Goal: Information Seeking & Learning: Learn about a topic

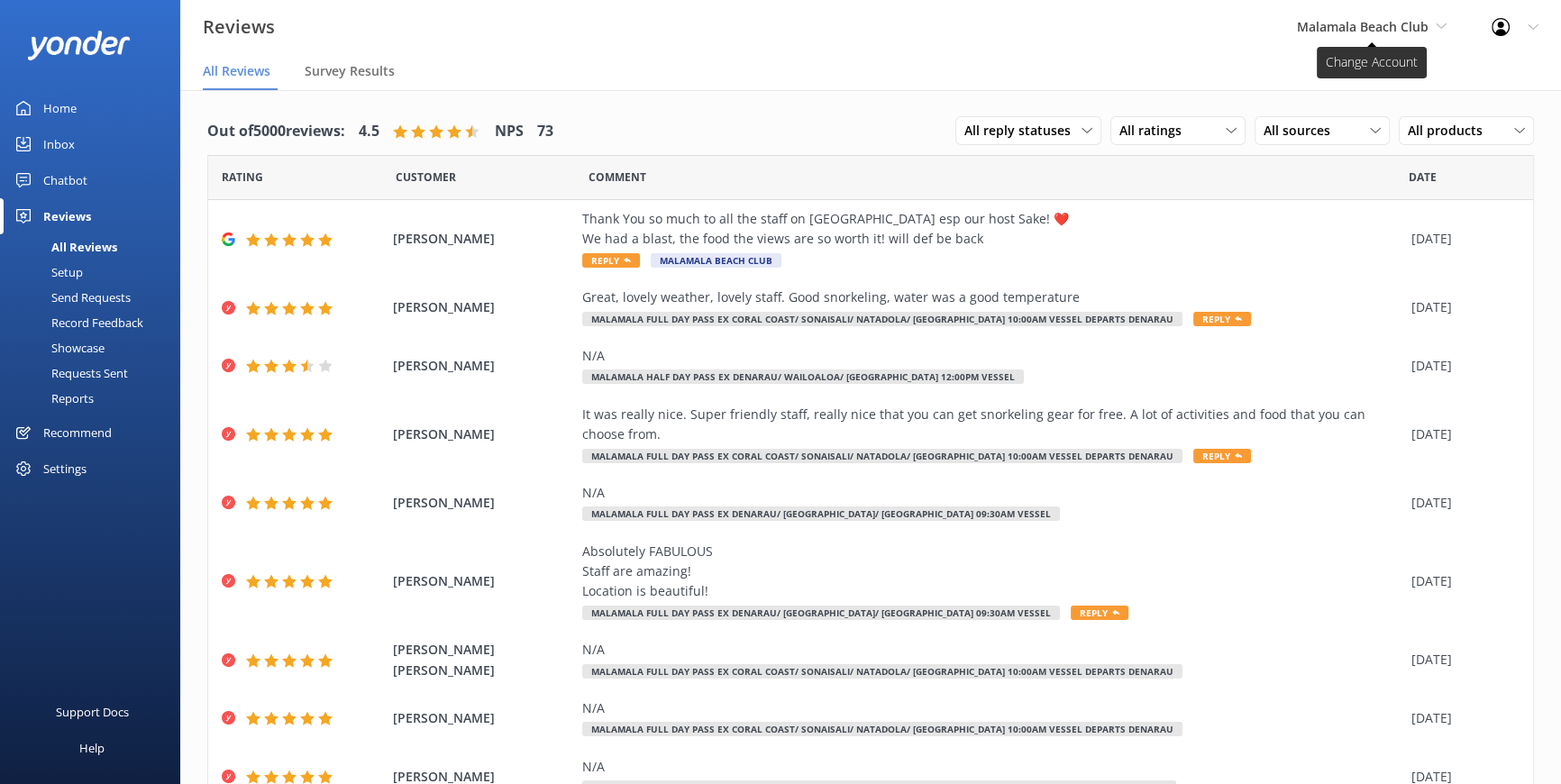
click at [1368, 24] on span "Malamala Beach Club" at bounding box center [1363, 26] width 132 height 17
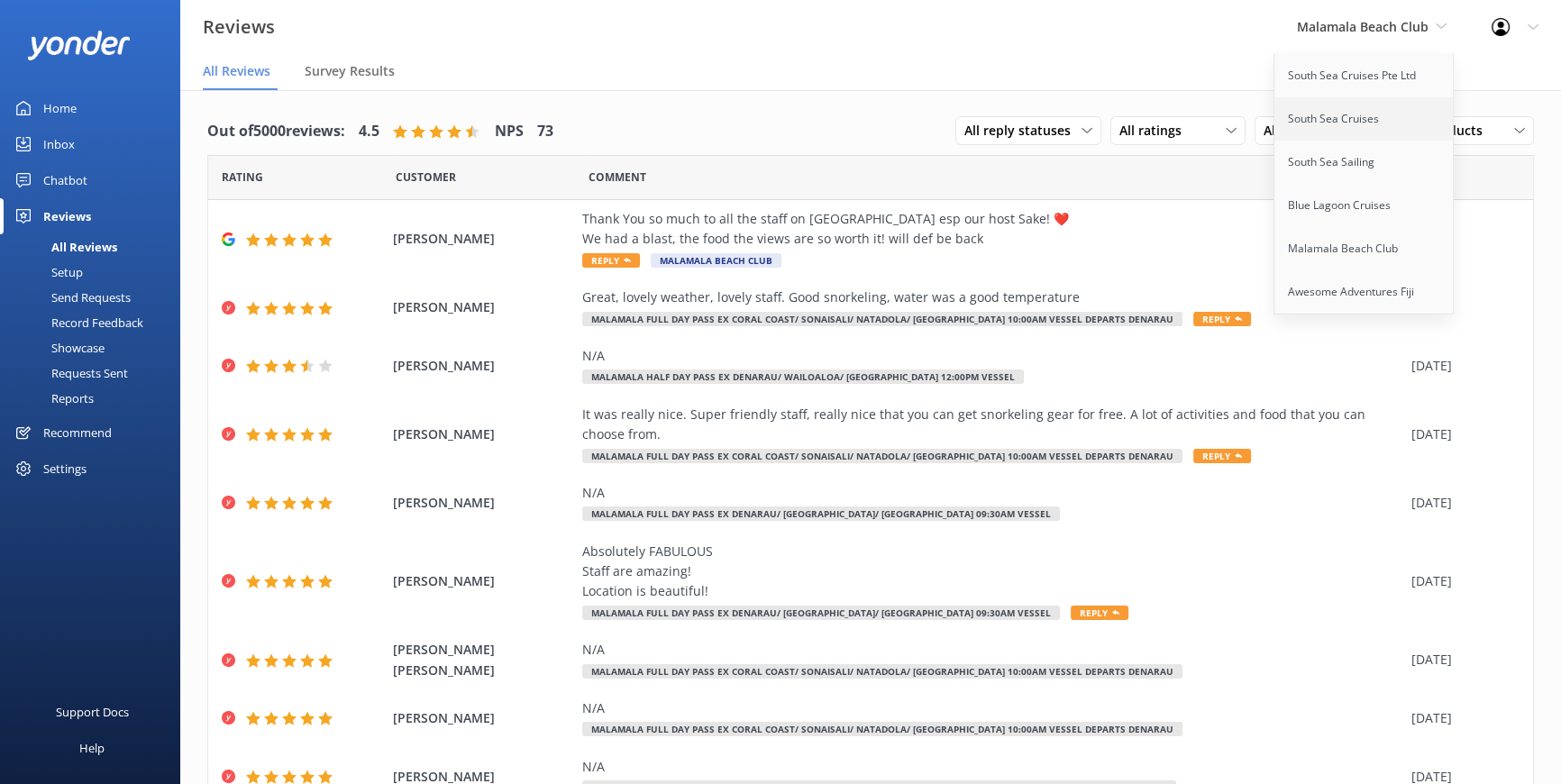
click at [1343, 118] on link "South Sea Cruises" at bounding box center [1364, 119] width 181 height 43
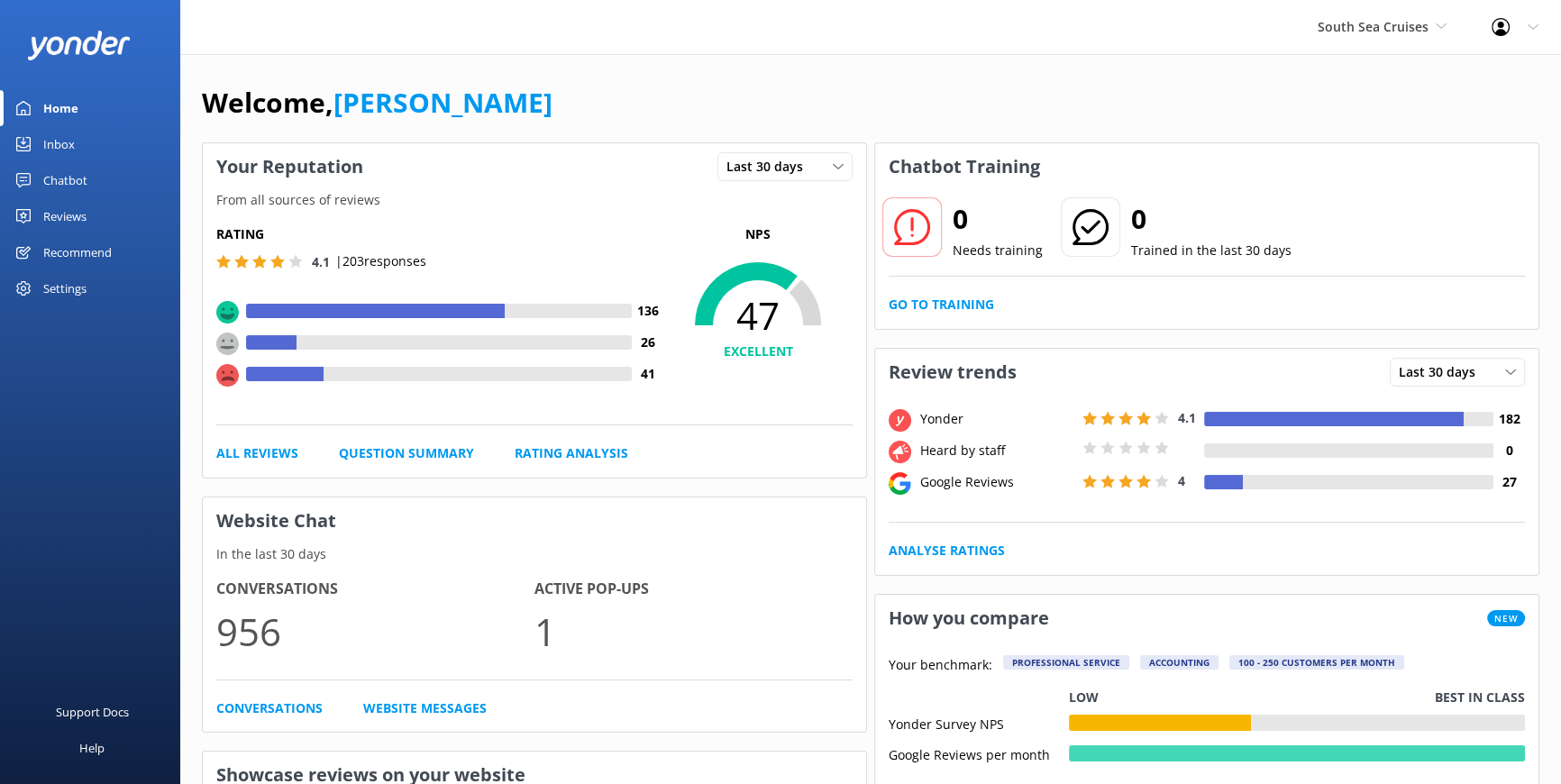
click at [81, 214] on div "Reviews" at bounding box center [65, 216] width 43 height 36
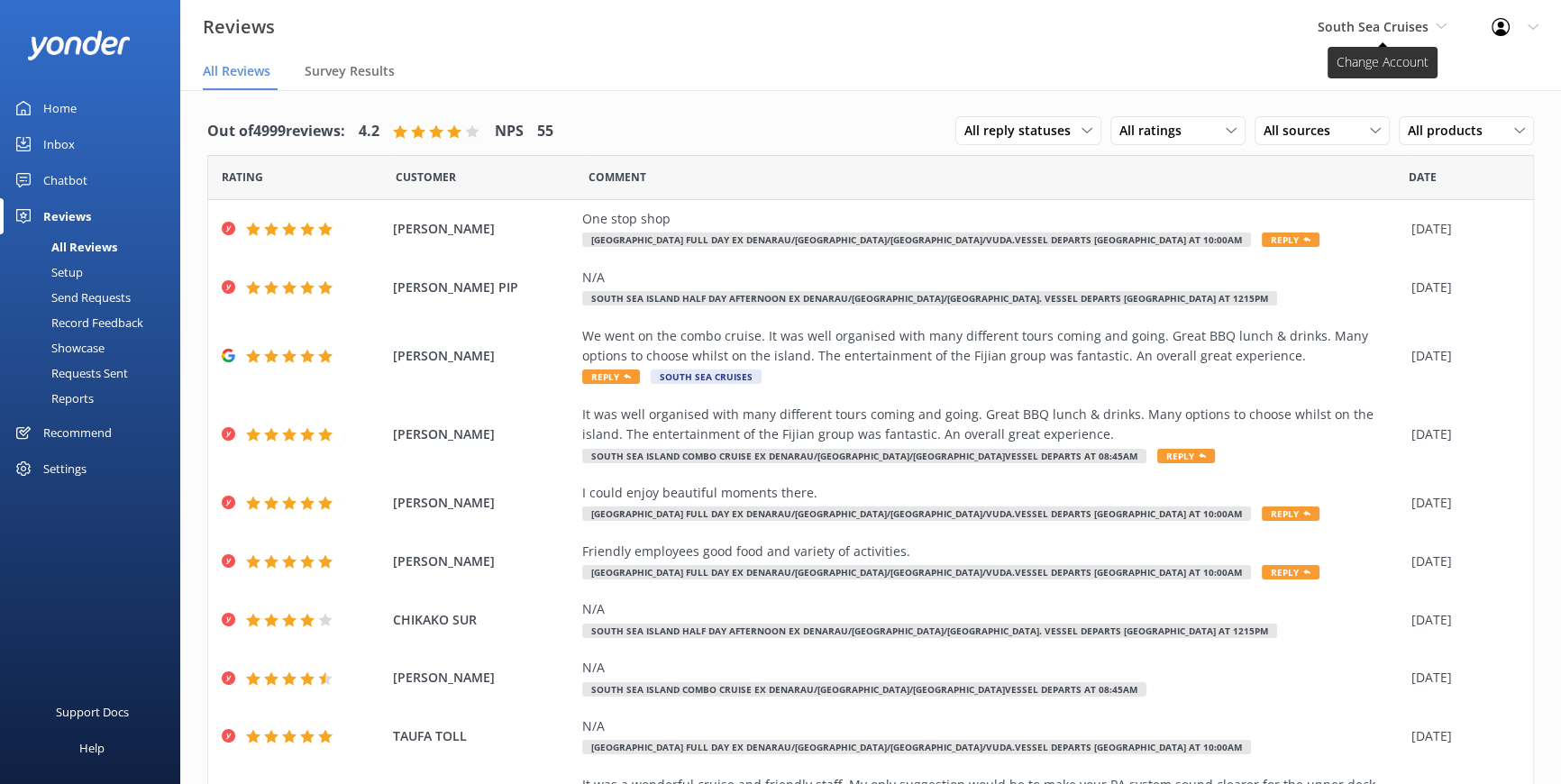
click at [1435, 17] on span "South Sea Cruises" at bounding box center [1381, 26] width 129 height 20
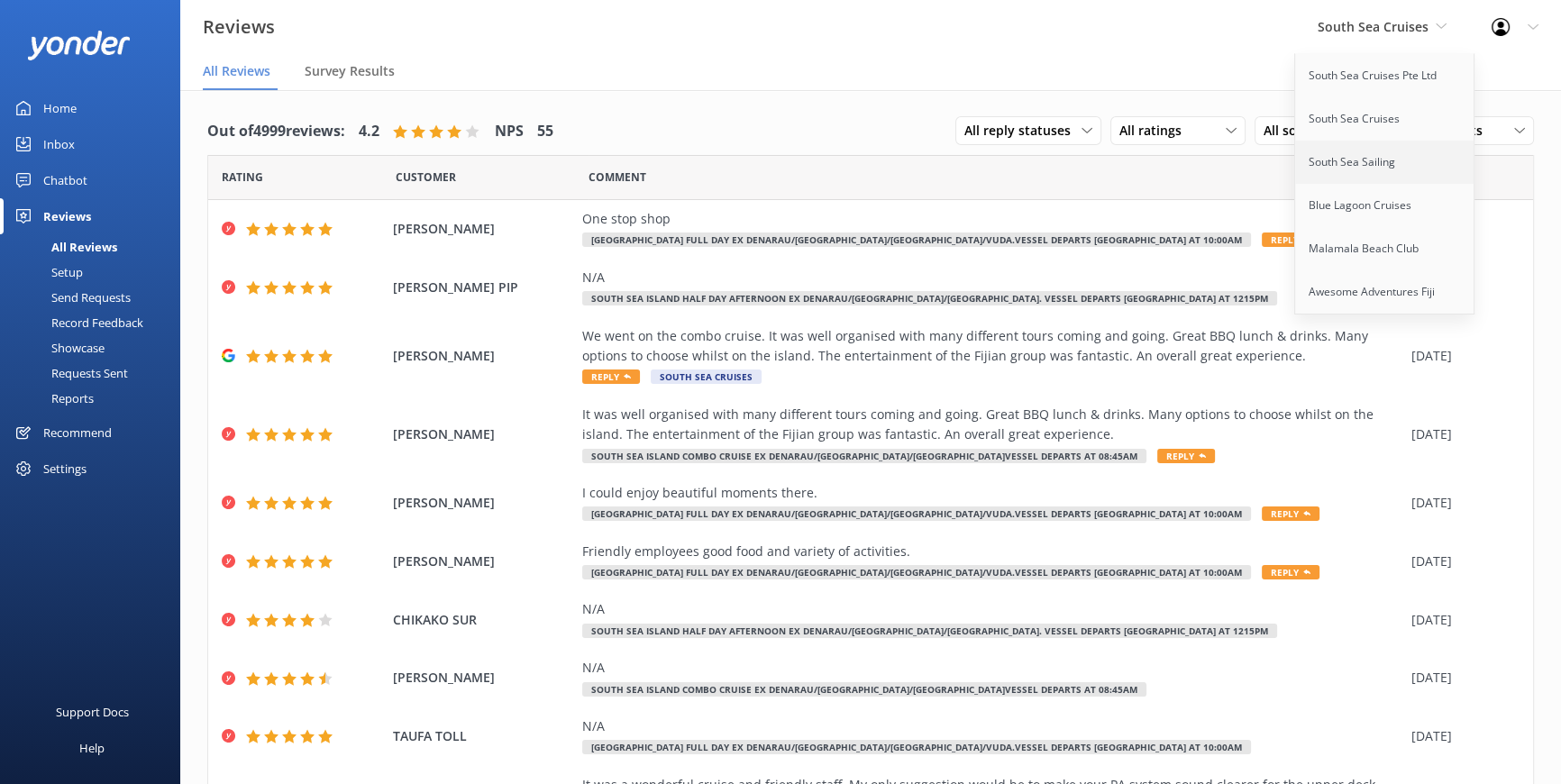
click at [1364, 163] on link "South Sea Sailing" at bounding box center [1385, 163] width 181 height 43
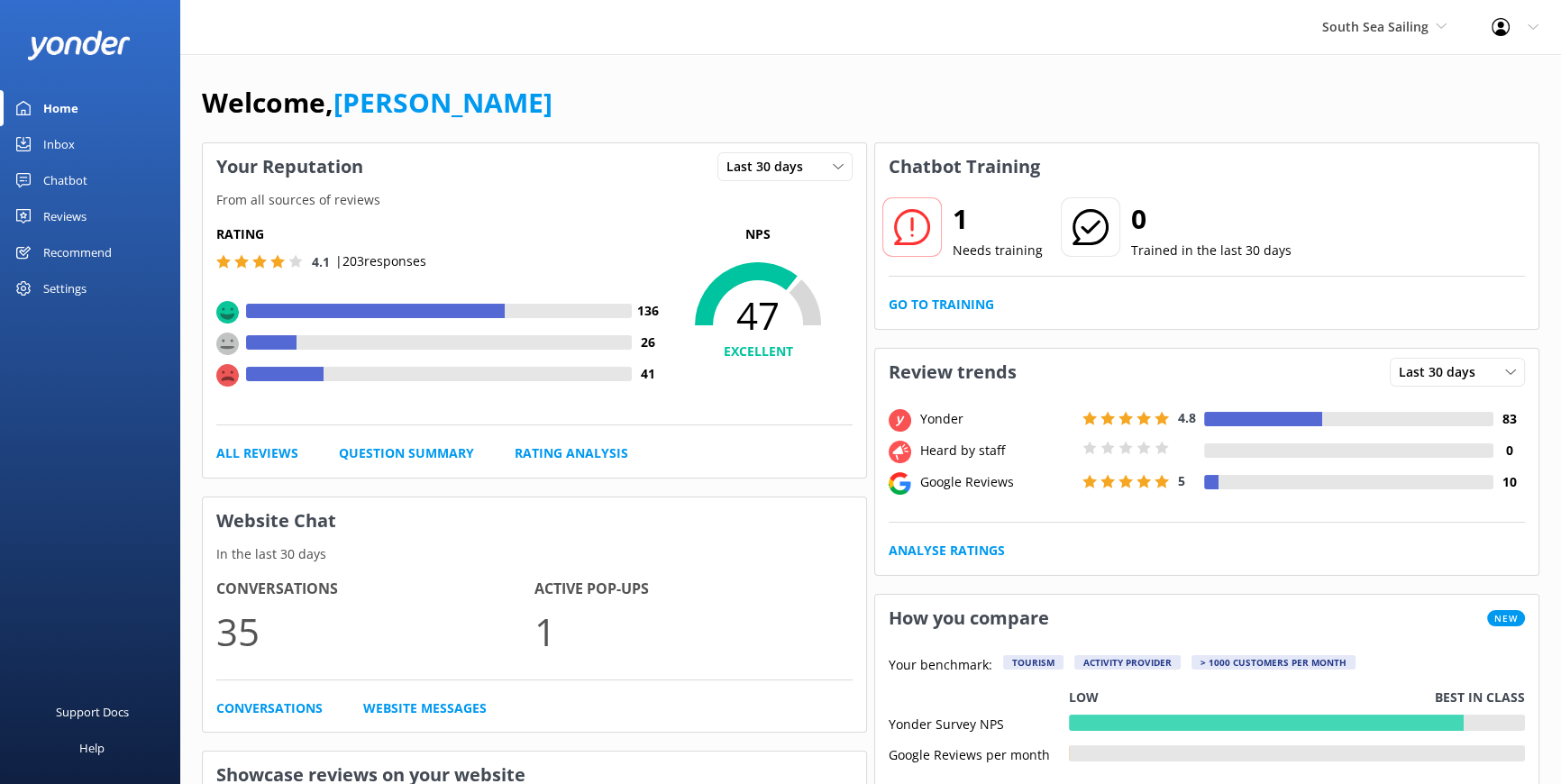
click at [68, 216] on div "Reviews" at bounding box center [65, 216] width 43 height 36
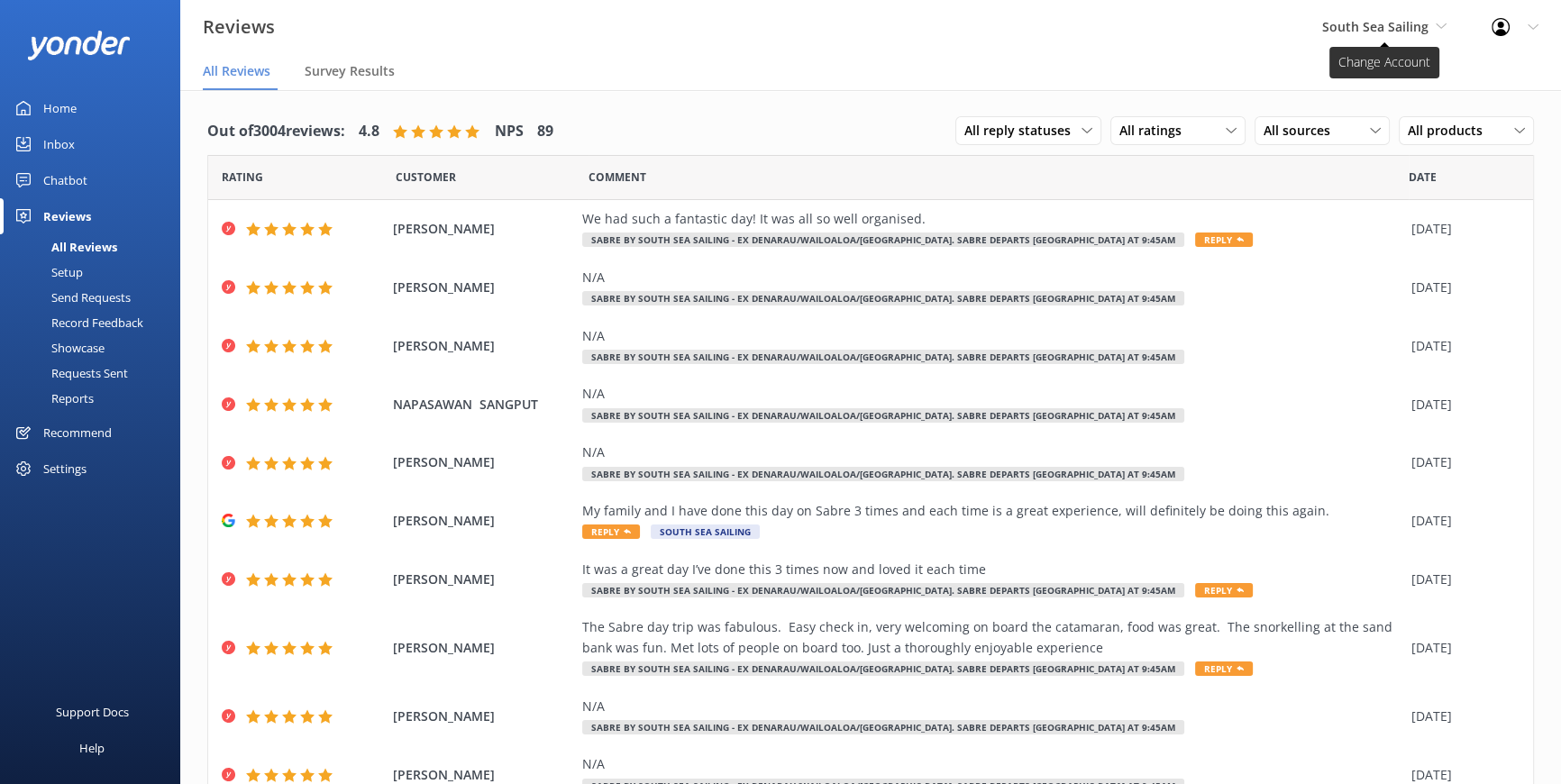
click at [1443, 18] on span "South Sea Sailing" at bounding box center [1384, 26] width 124 height 20
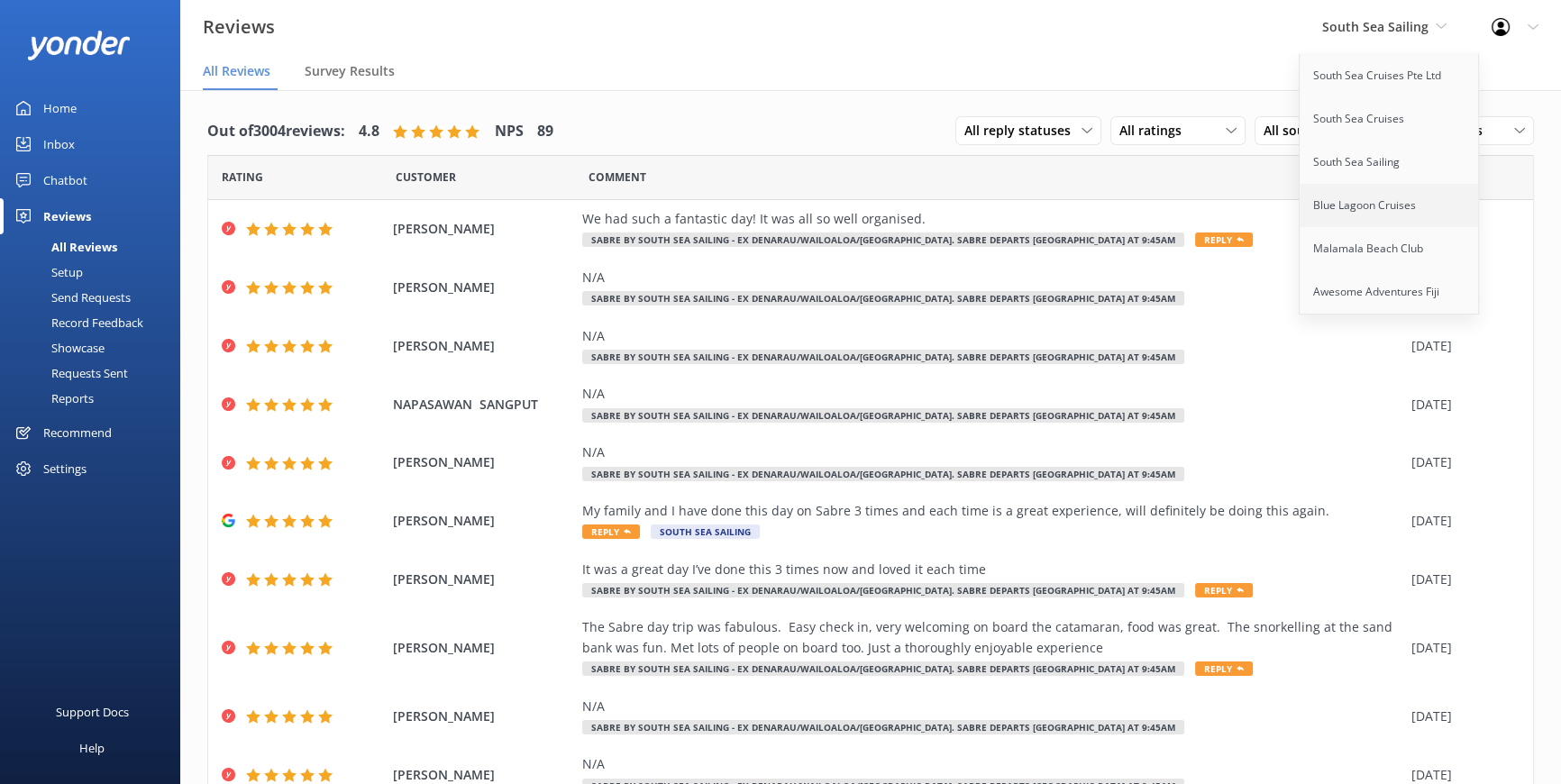
click at [1368, 197] on link "Blue Lagoon Cruises" at bounding box center [1390, 206] width 181 height 43
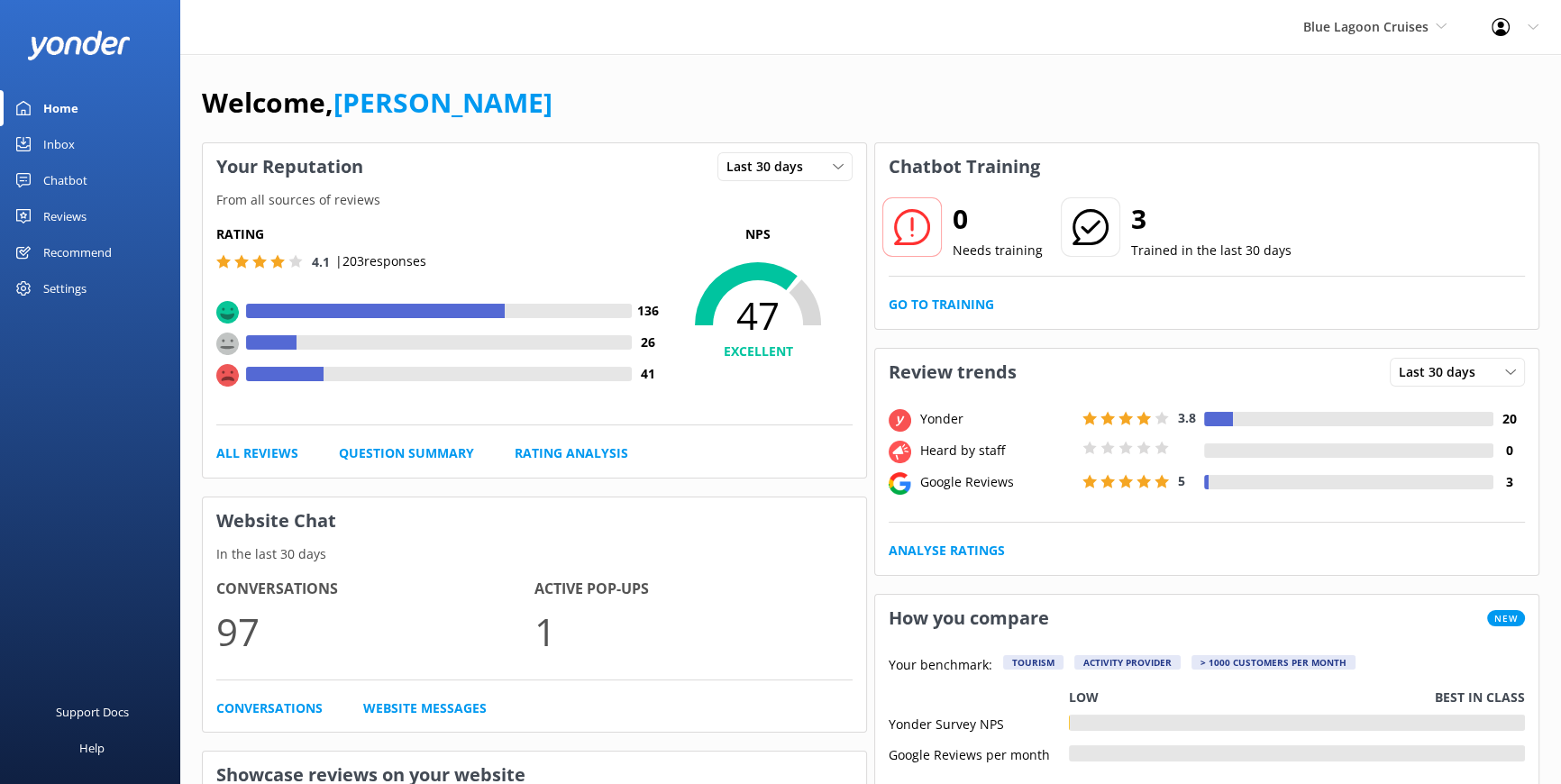
click at [76, 215] on div "Reviews" at bounding box center [65, 216] width 43 height 36
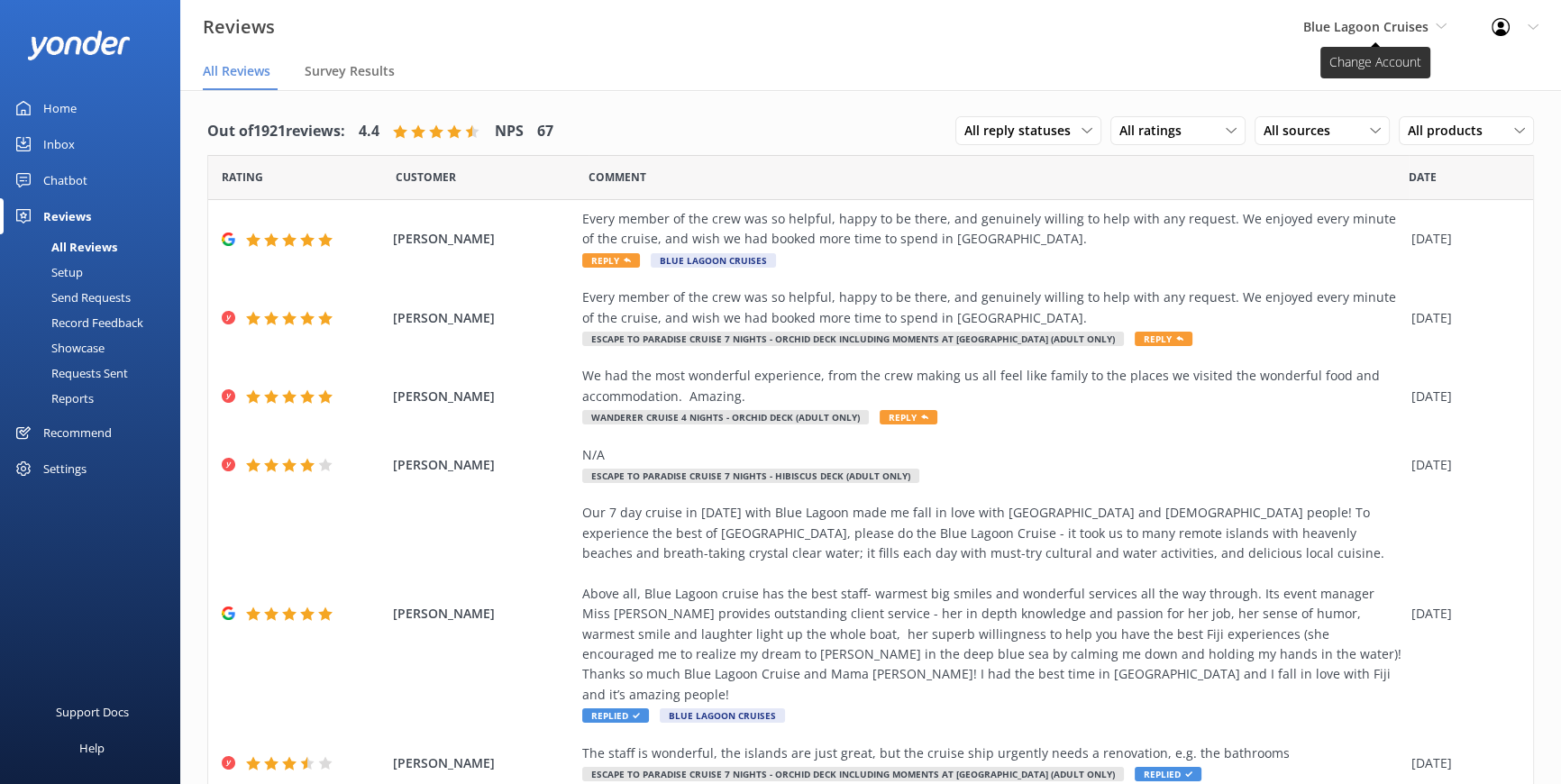
click at [1444, 22] on icon at bounding box center [1442, 26] width 11 height 11
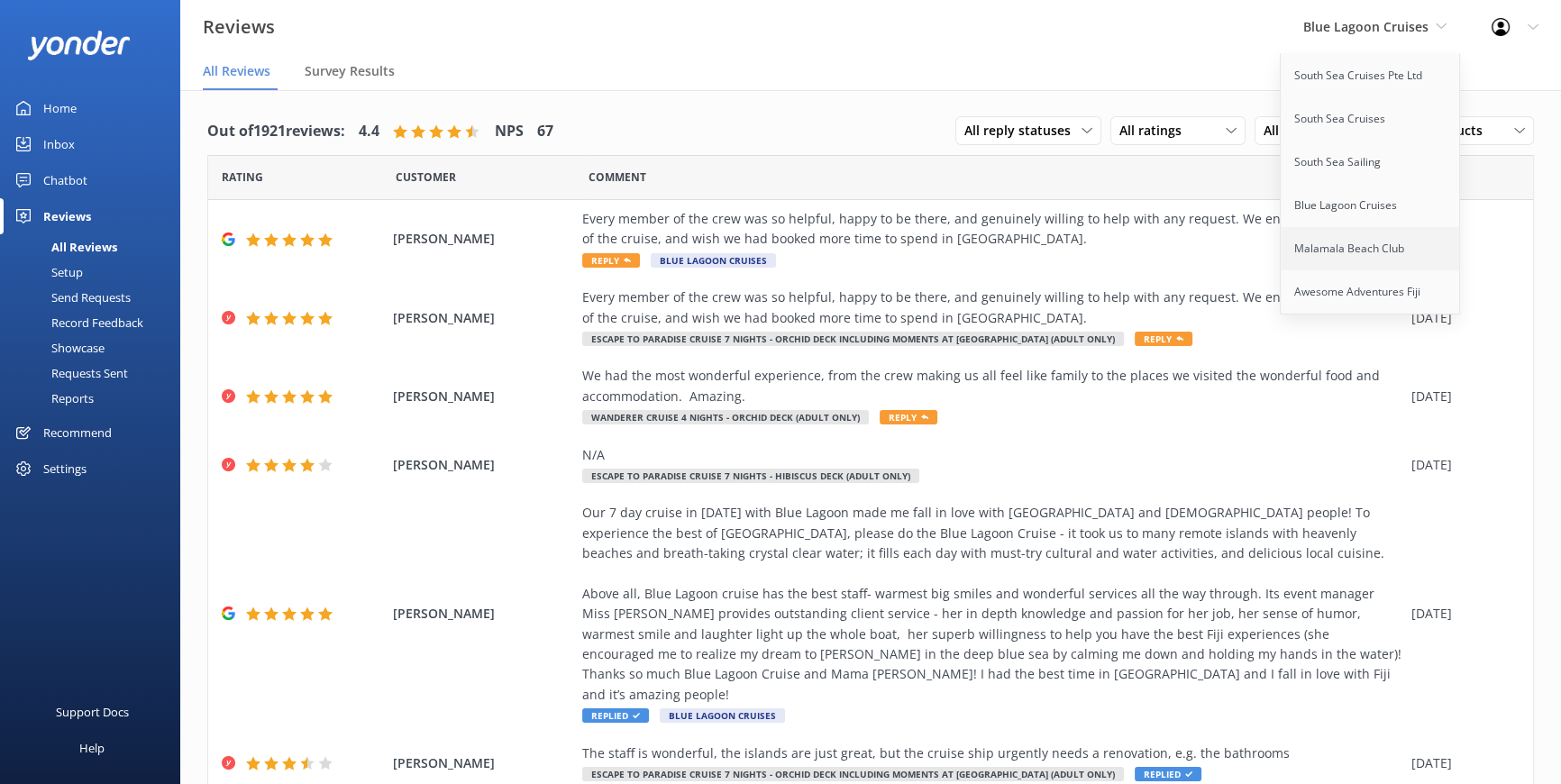
click at [1348, 250] on link "Malamala Beach Club" at bounding box center [1371, 249] width 181 height 43
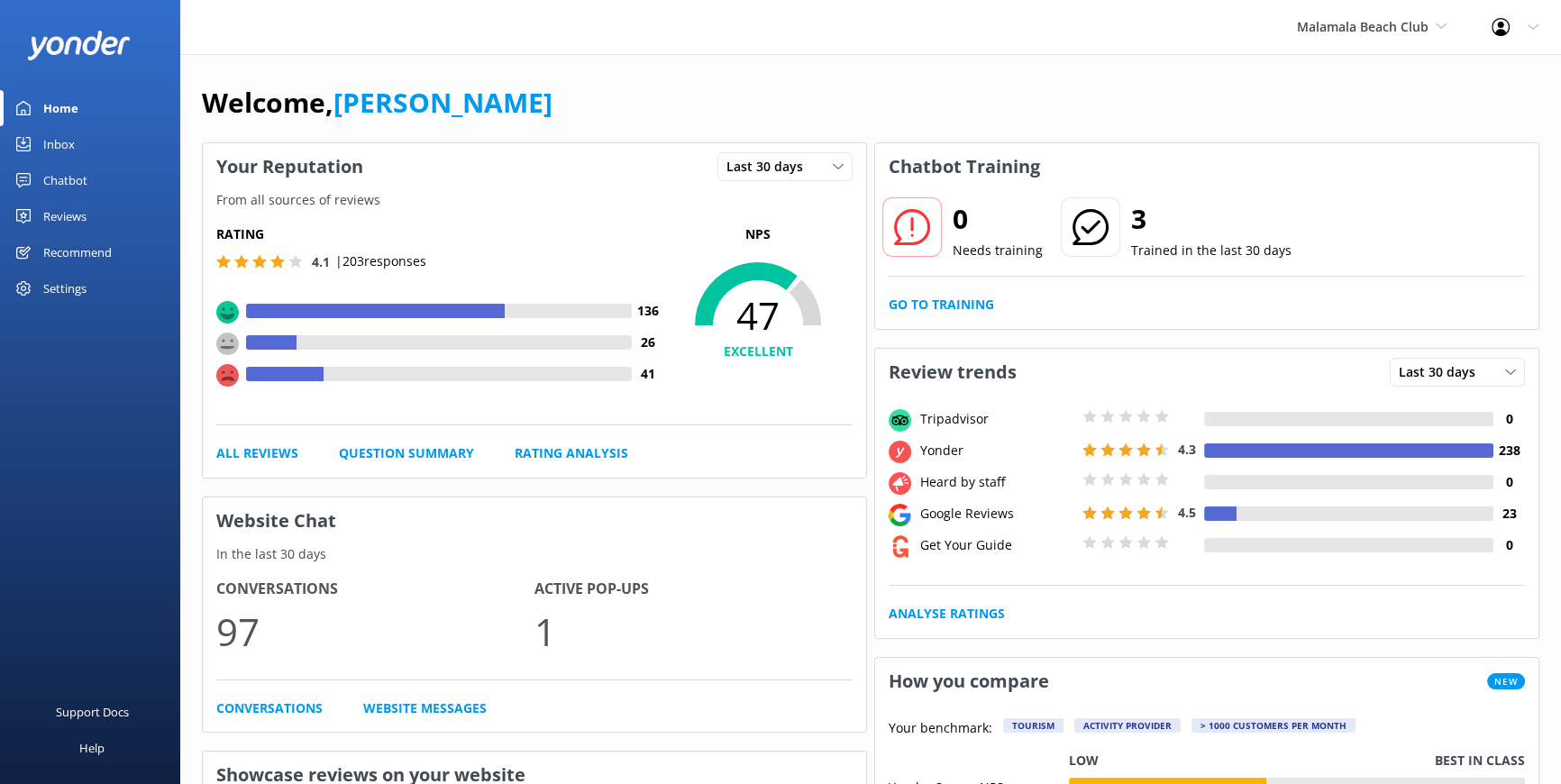
click at [70, 246] on div "Recommend" at bounding box center [77, 252] width 69 height 36
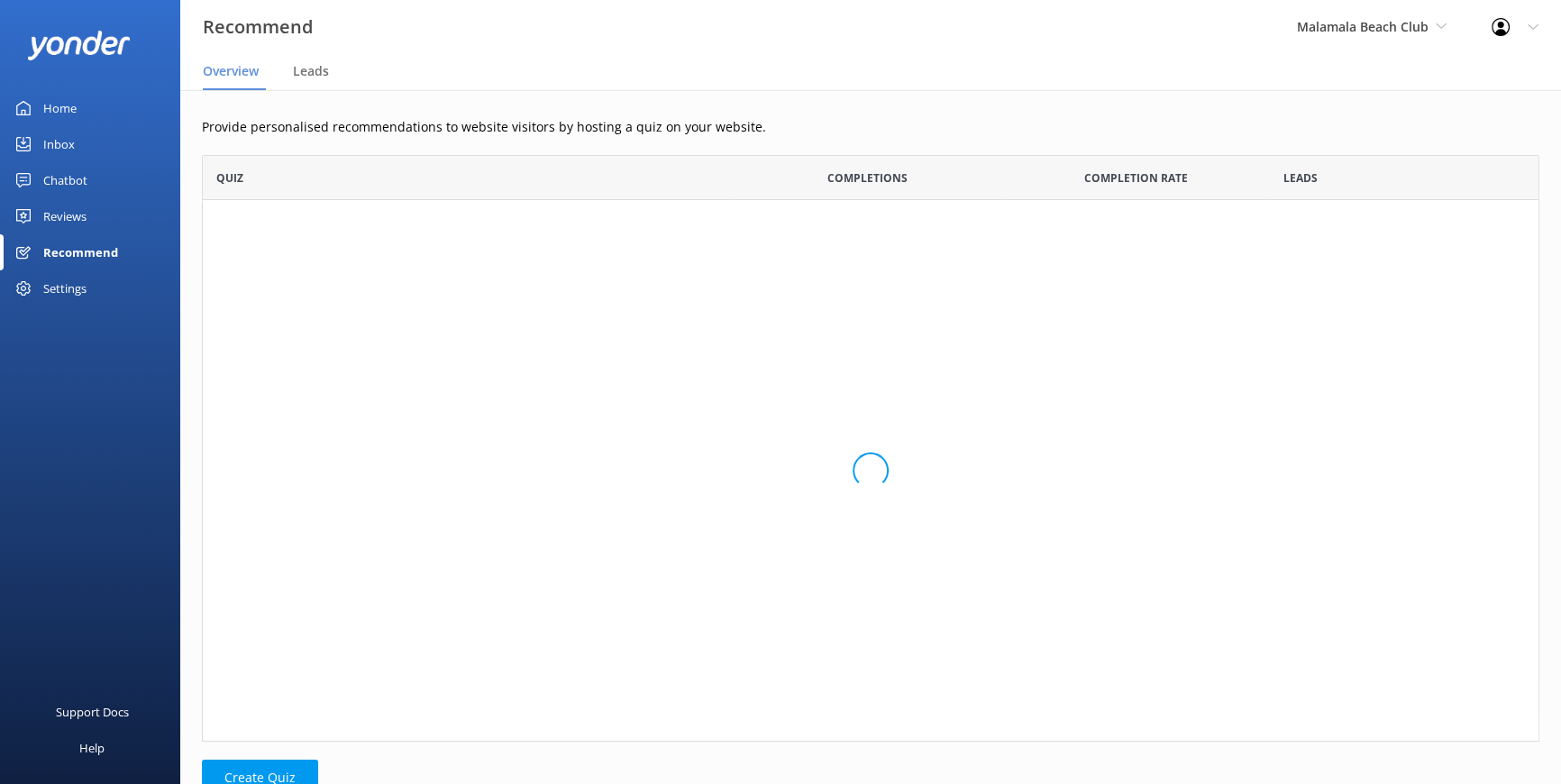
scroll to position [574, 1325]
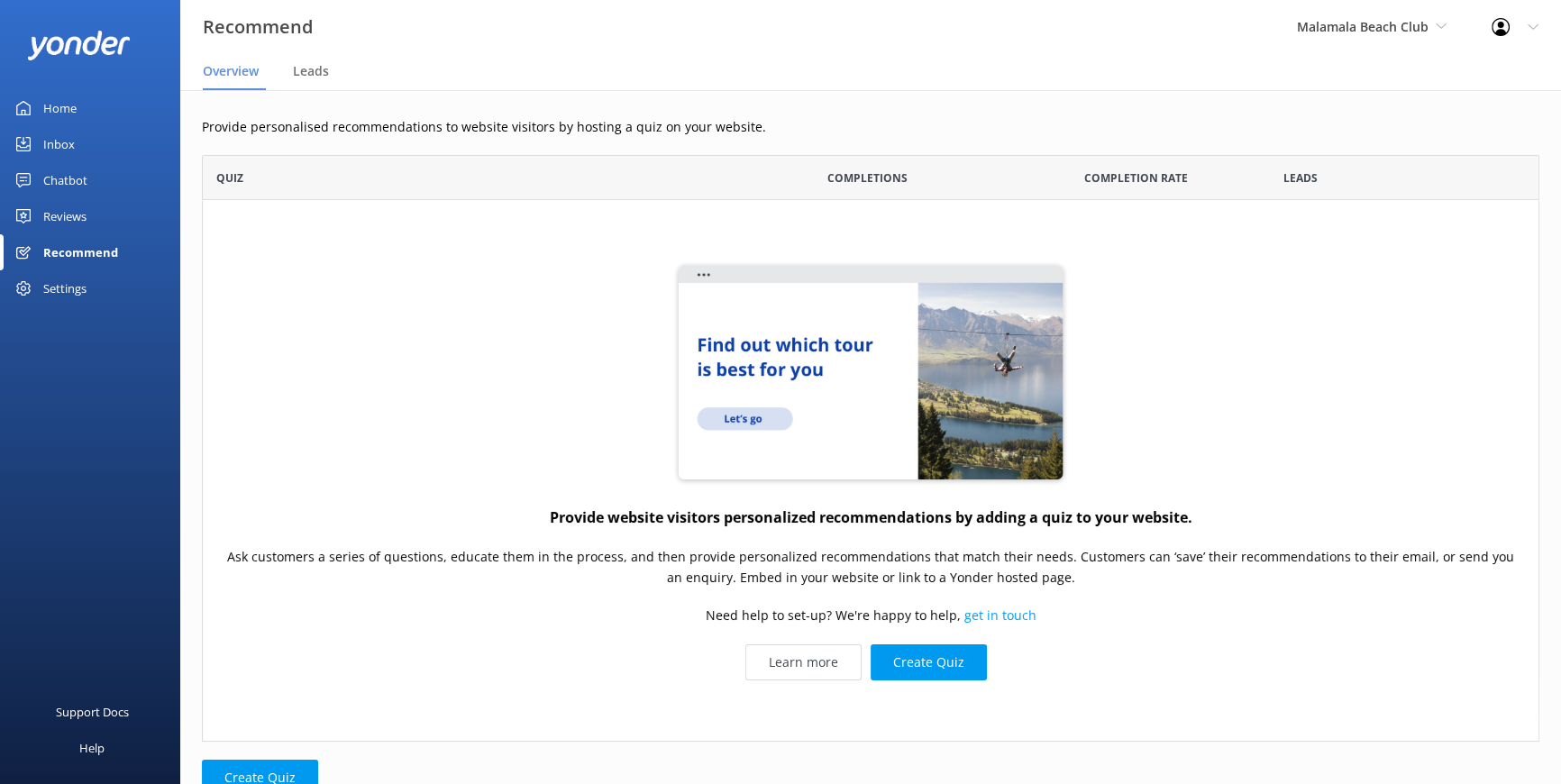
click at [65, 212] on div "Reviews" at bounding box center [65, 216] width 43 height 36
